Goal: Navigation & Orientation: Understand site structure

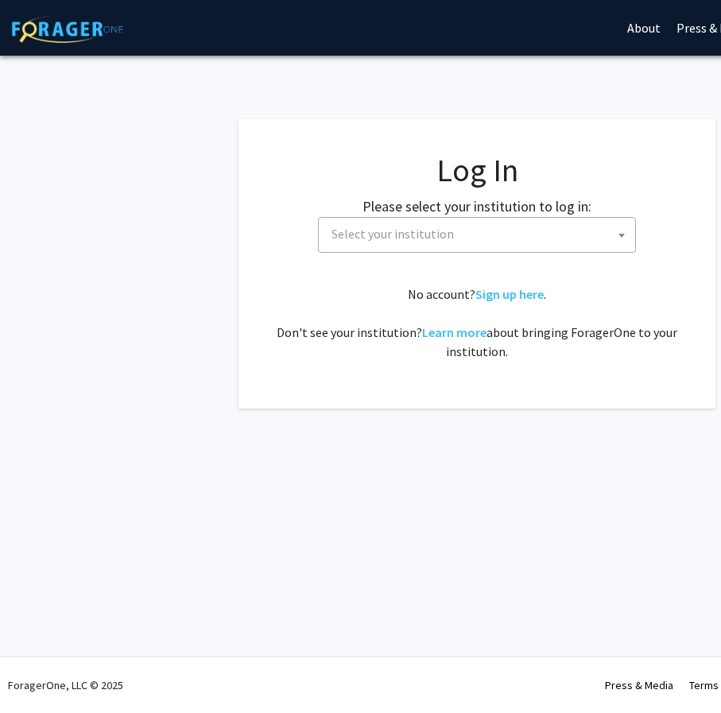
click at [367, 217] on span "Select your institution" at bounding box center [477, 235] width 318 height 36
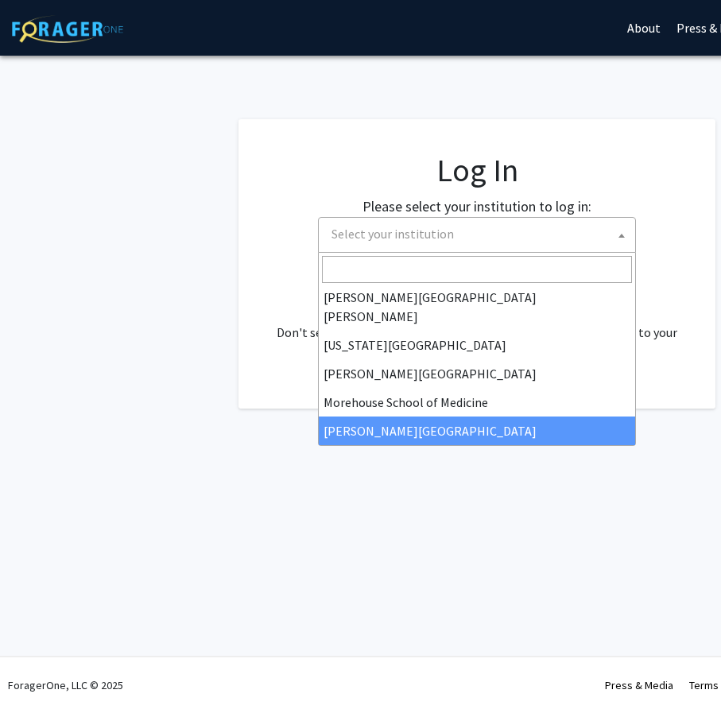
scroll to position [239, 0]
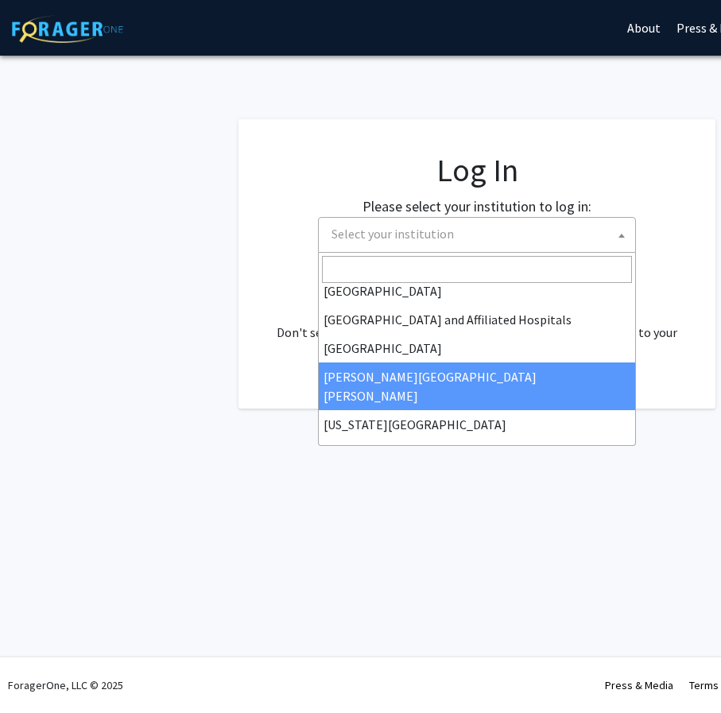
select select "1"
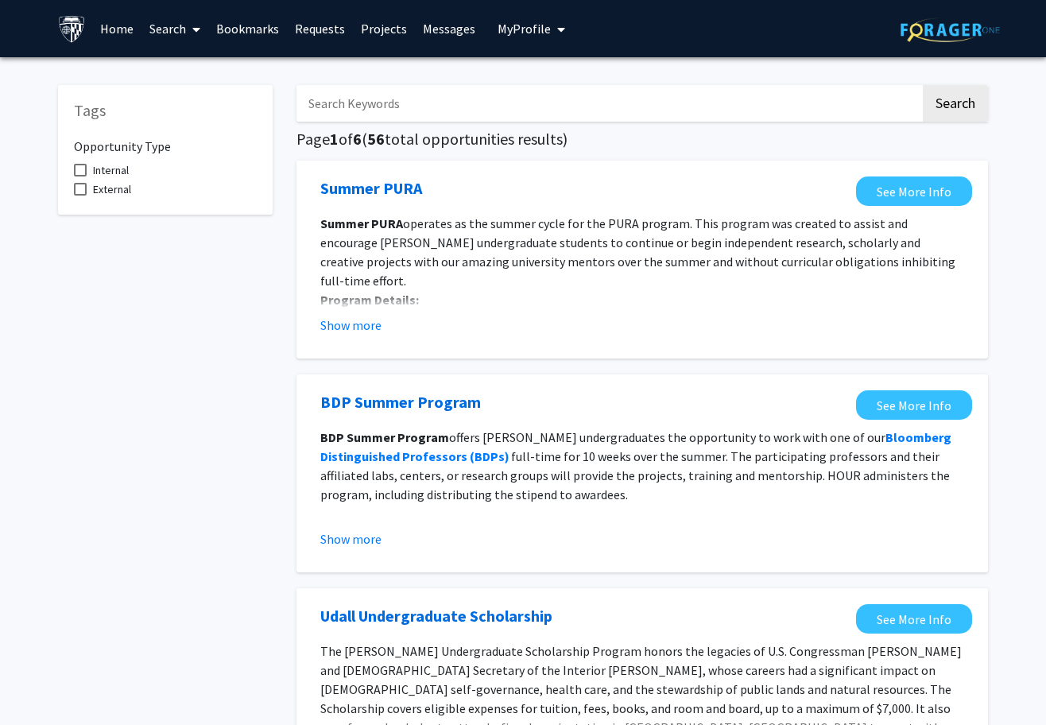
click at [166, 34] on link "Search" at bounding box center [175, 29] width 67 height 56
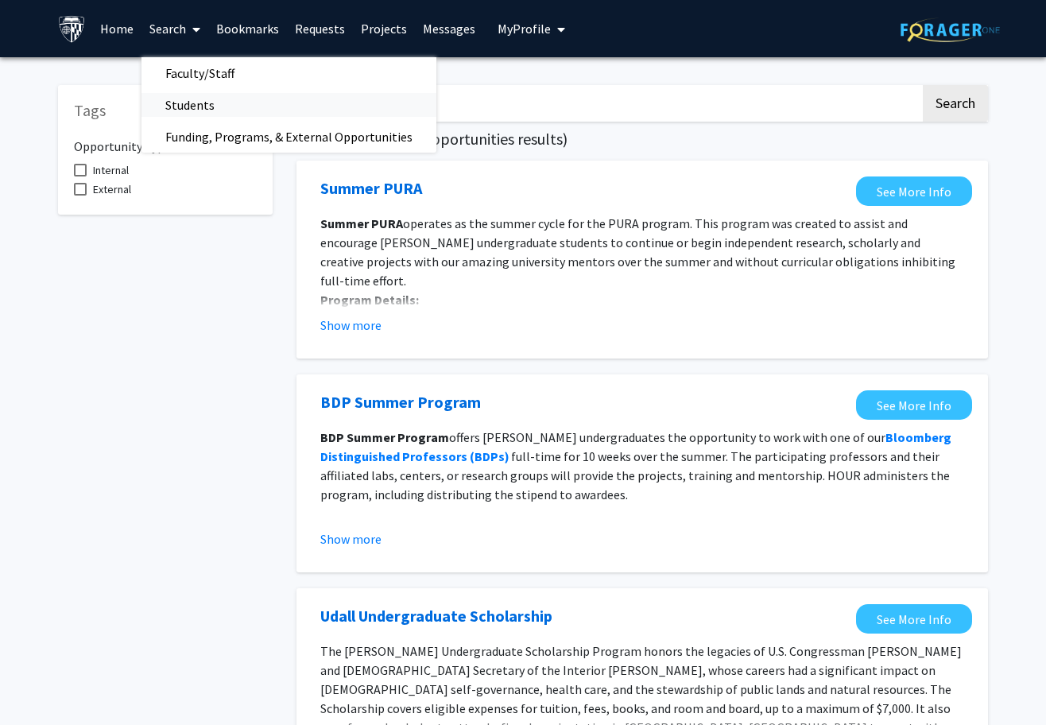
click at [204, 97] on span "Students" at bounding box center [190, 105] width 97 height 32
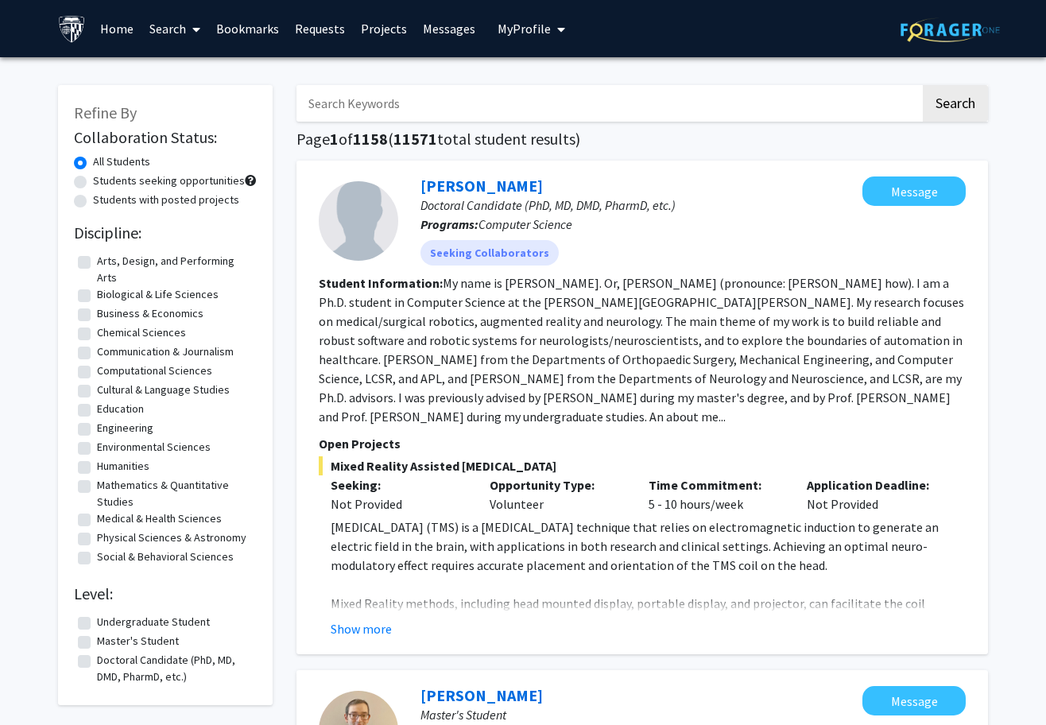
click at [107, 34] on link "Home" at bounding box center [116, 29] width 49 height 56
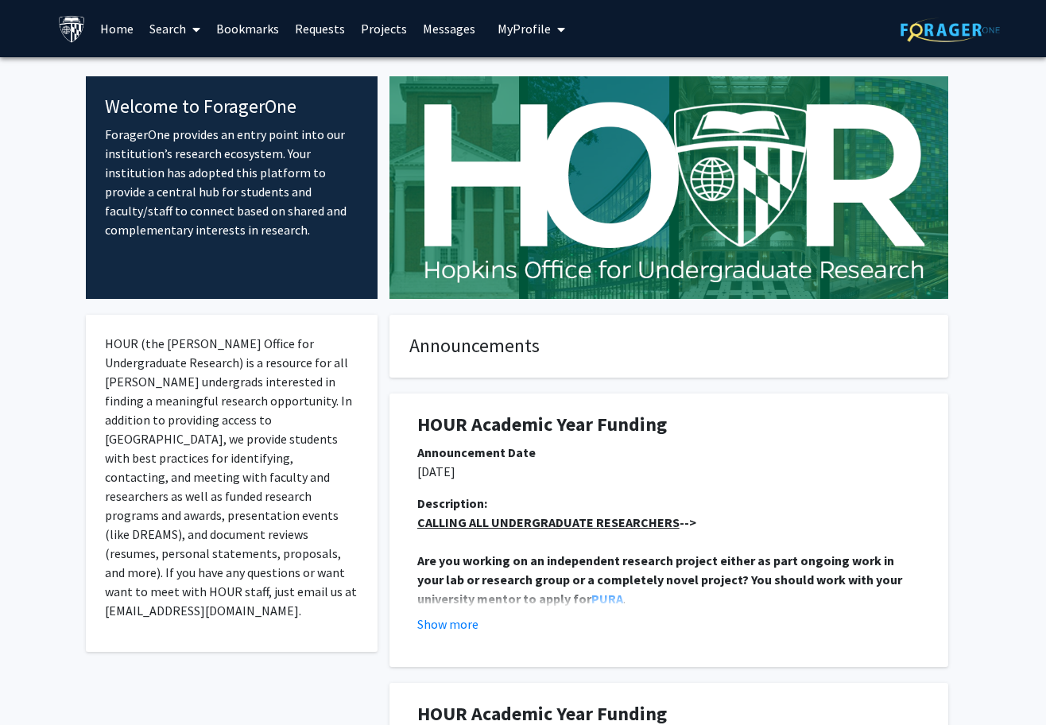
drag, startPoint x: 213, startPoint y: 367, endPoint x: 169, endPoint y: 196, distance: 175.7
click at [319, 31] on link "Requests" at bounding box center [320, 29] width 66 height 56
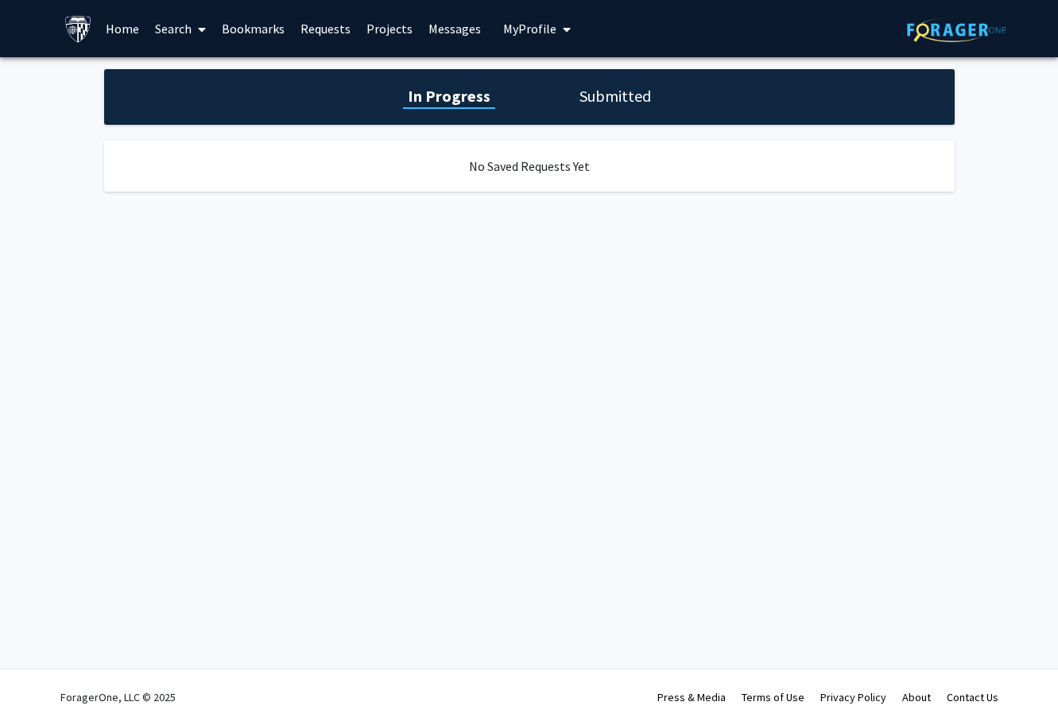
click at [454, 23] on link "Messages" at bounding box center [455, 29] width 68 height 56
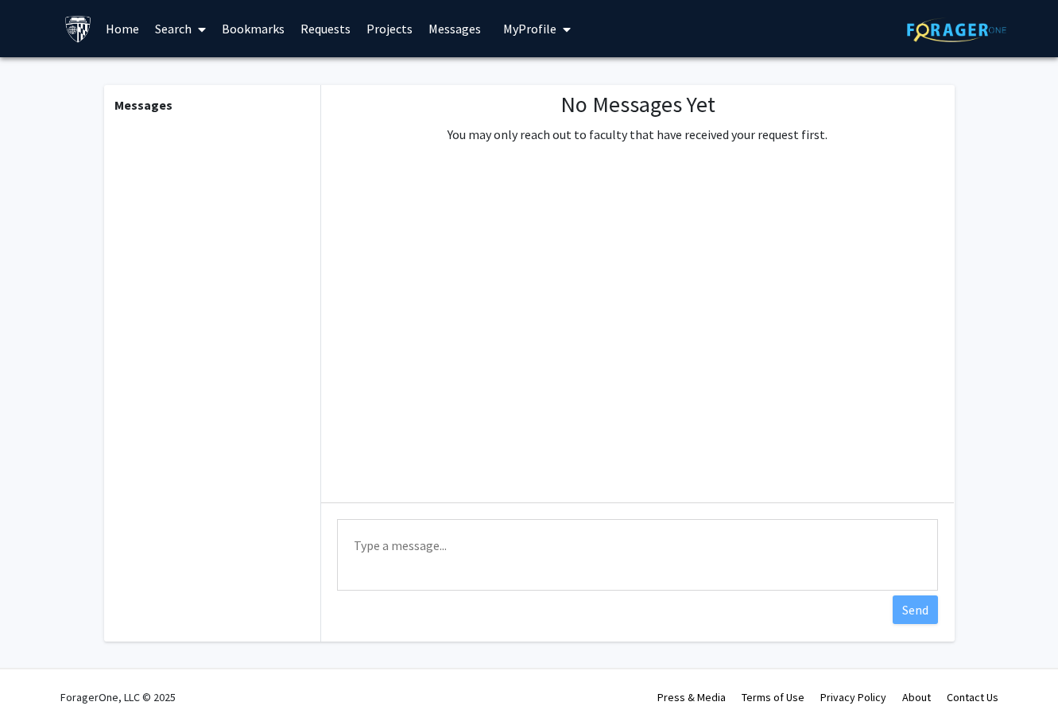
click at [519, 22] on span "My Profile" at bounding box center [529, 29] width 53 height 16
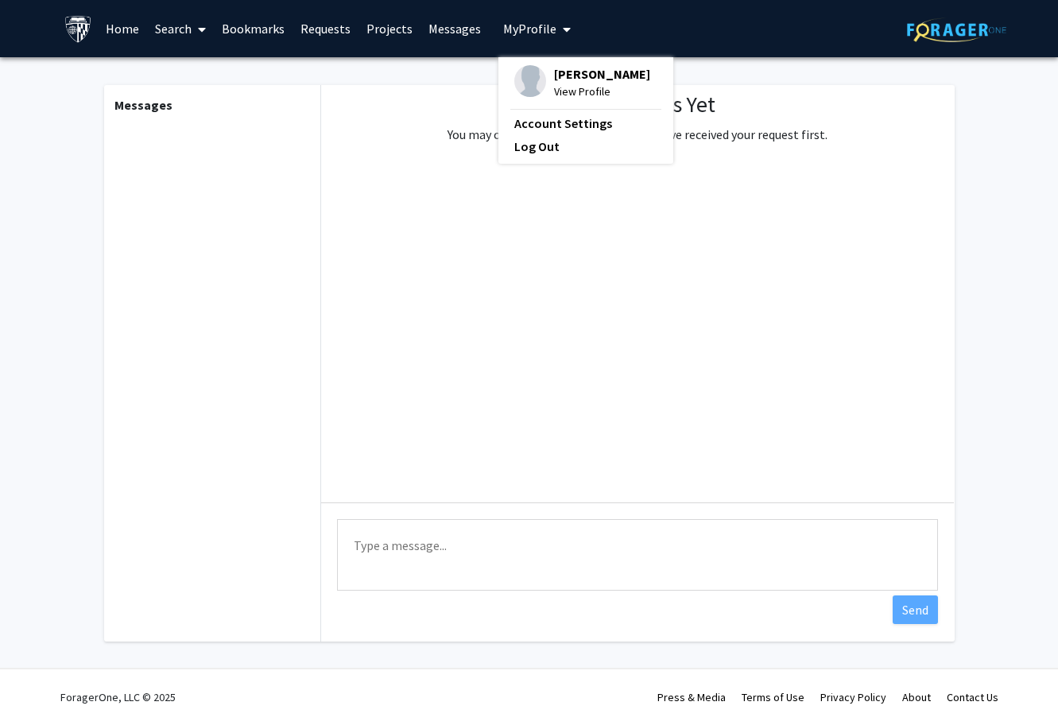
click at [433, 131] on div "No Messages Yet You may only reach out to faculty that have received your reque…" at bounding box center [637, 293] width 633 height 417
